Goal: Communication & Community: Ask a question

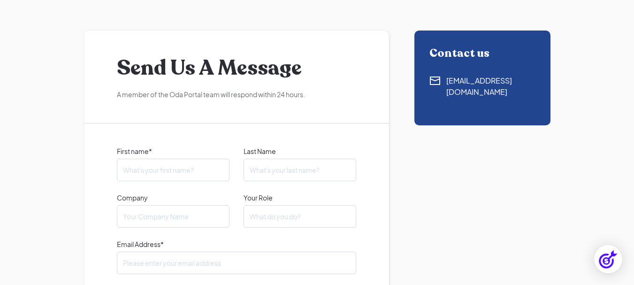
scroll to position [94, 0]
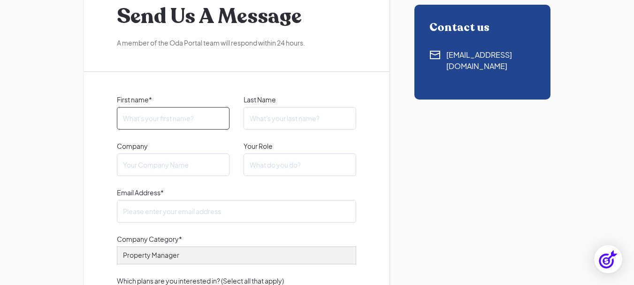
click at [155, 127] on input "First name*" at bounding box center [173, 118] width 113 height 23
type input "[PERSON_NAME]"
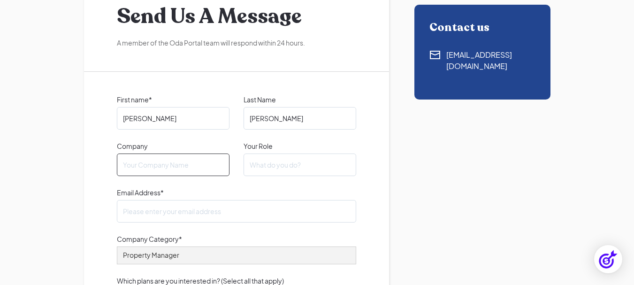
type input "[DOMAIN_NAME]"
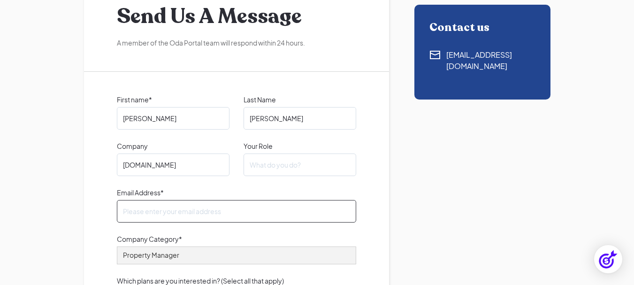
type input "[EMAIL_ADDRESS][DOMAIN_NAME]"
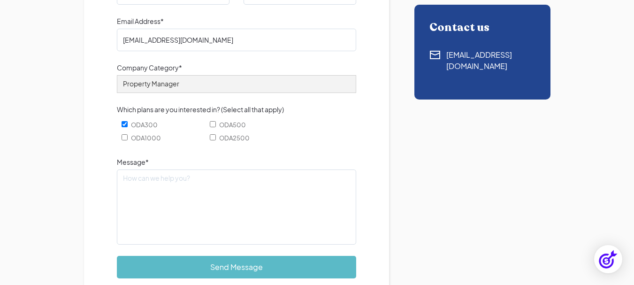
scroll to position [281, 0]
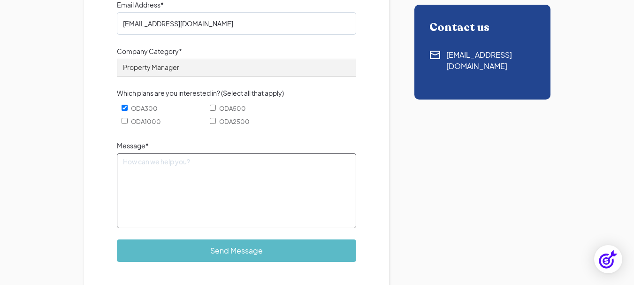
paste textarea "Hi there, Having a hobby is a wonderful way to relax, express creativity, and e…"
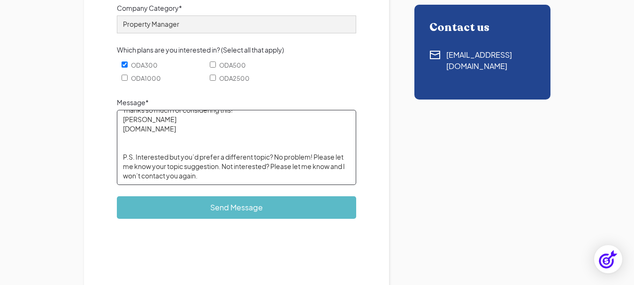
scroll to position [375, 0]
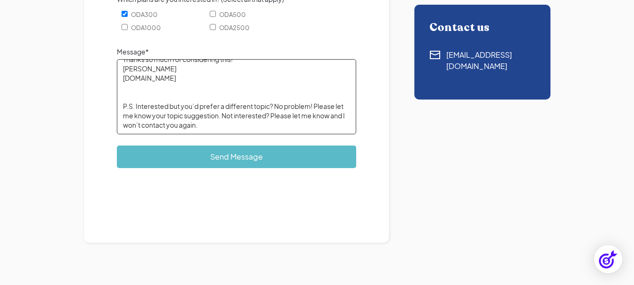
type textarea "Hi there, Having a hobby is a wonderful way to relax, express creativity, and e…"
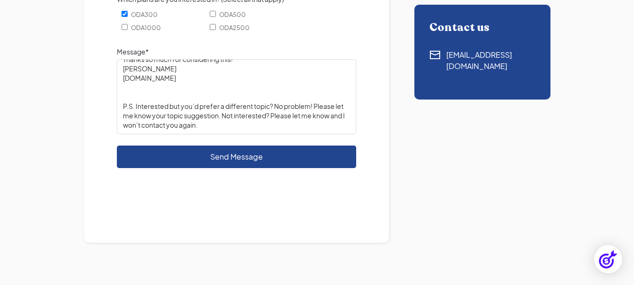
click at [146, 159] on input "Send Message" at bounding box center [236, 156] width 239 height 23
type input "Please wait..."
